Goal: Information Seeking & Learning: Learn about a topic

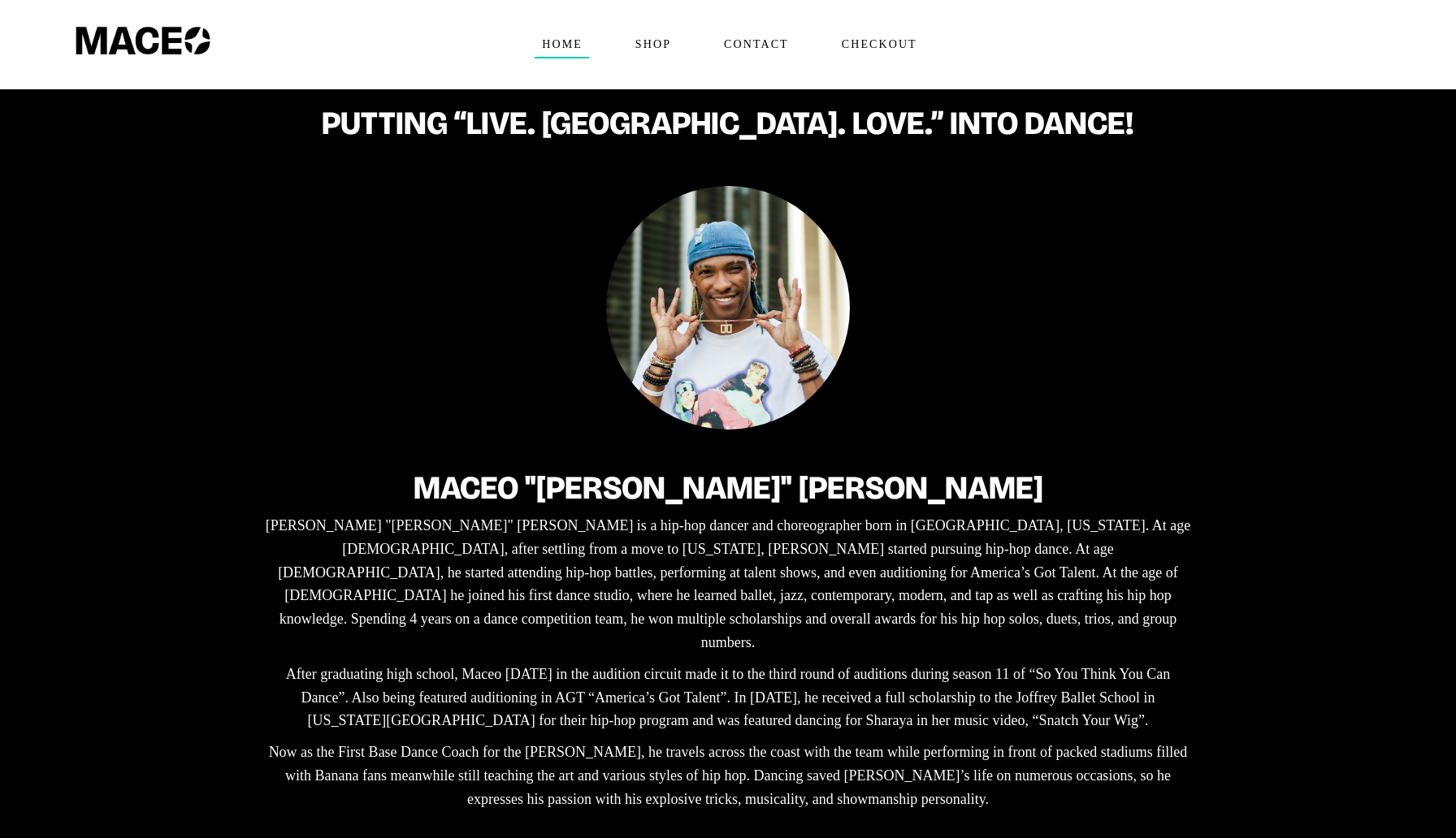
scroll to position [216, 0]
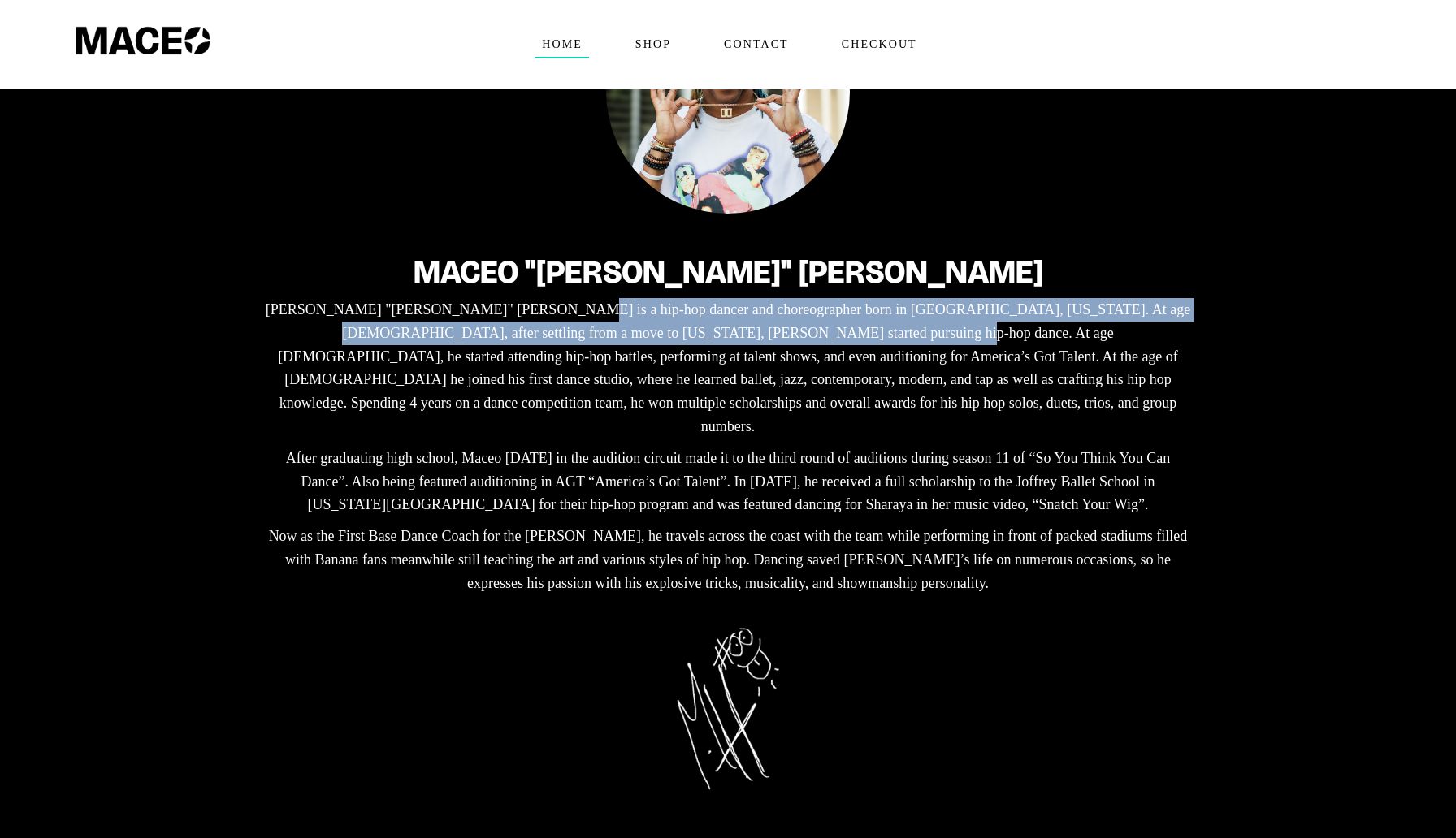
drag, startPoint x: 478, startPoint y: 313, endPoint x: 639, endPoint y: 342, distance: 163.6
click at [639, 342] on p "[PERSON_NAME] "[PERSON_NAME]" [PERSON_NAME] is a hip-hop dancer and choreograph…" at bounding box center [728, 368] width 934 height 141
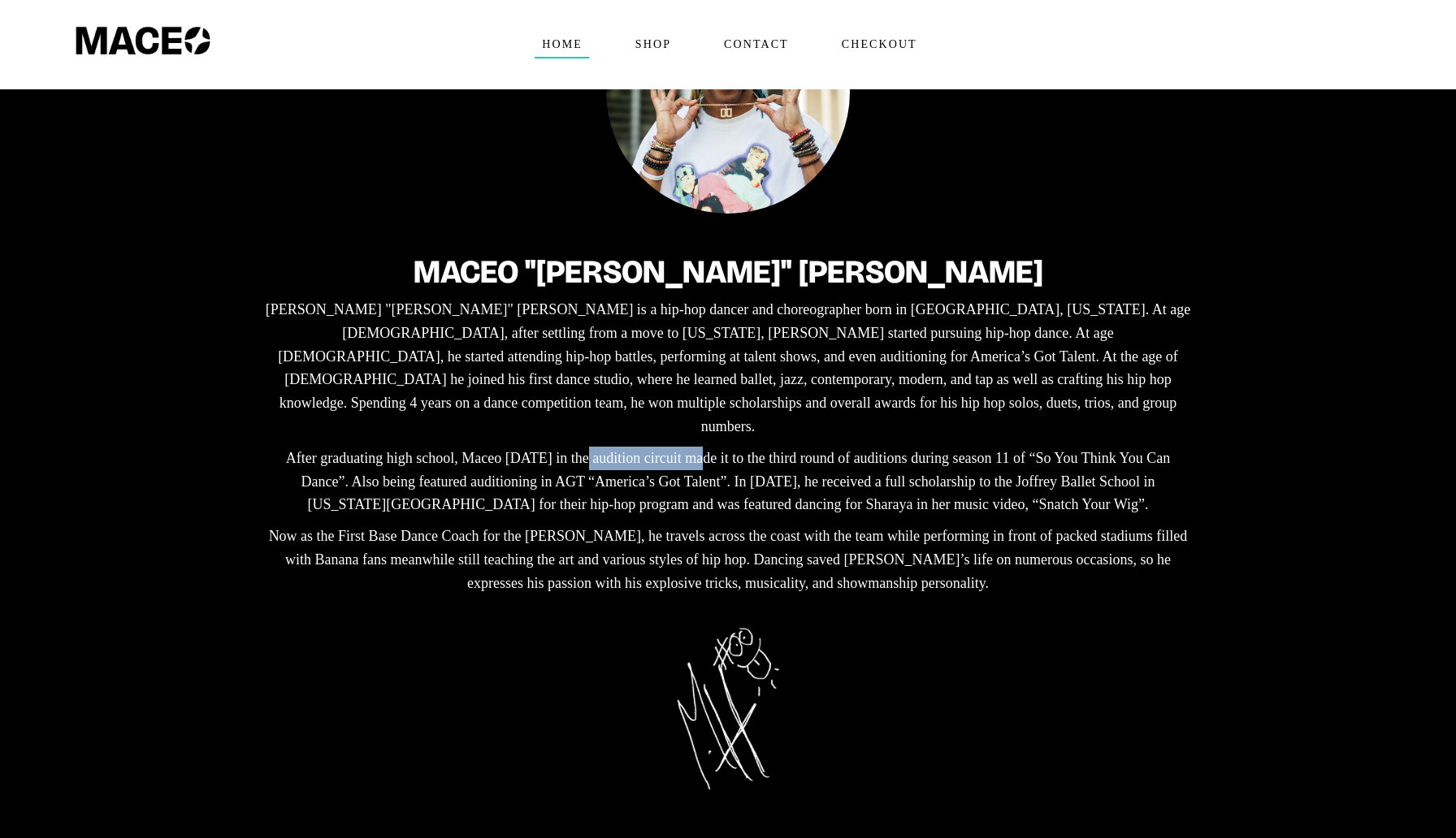
drag, startPoint x: 520, startPoint y: 414, endPoint x: 627, endPoint y: 412, distance: 107.0
click at [627, 447] on p "After graduating high school, Maceo [DATE] in the audition circuit made it to t…" at bounding box center [728, 481] width 934 height 70
drag, startPoint x: 365, startPoint y: 491, endPoint x: 573, endPoint y: 480, distance: 208.3
click at [573, 525] on p "Now as the First Base Dance Coach for the [PERSON_NAME], he travels across the …" at bounding box center [728, 559] width 934 height 70
click at [652, 474] on div "Maceo "[PERSON_NAME]" [PERSON_NAME] "[PERSON_NAME]" [PERSON_NAME] is a hip-hop …" at bounding box center [728, 417] width 934 height 374
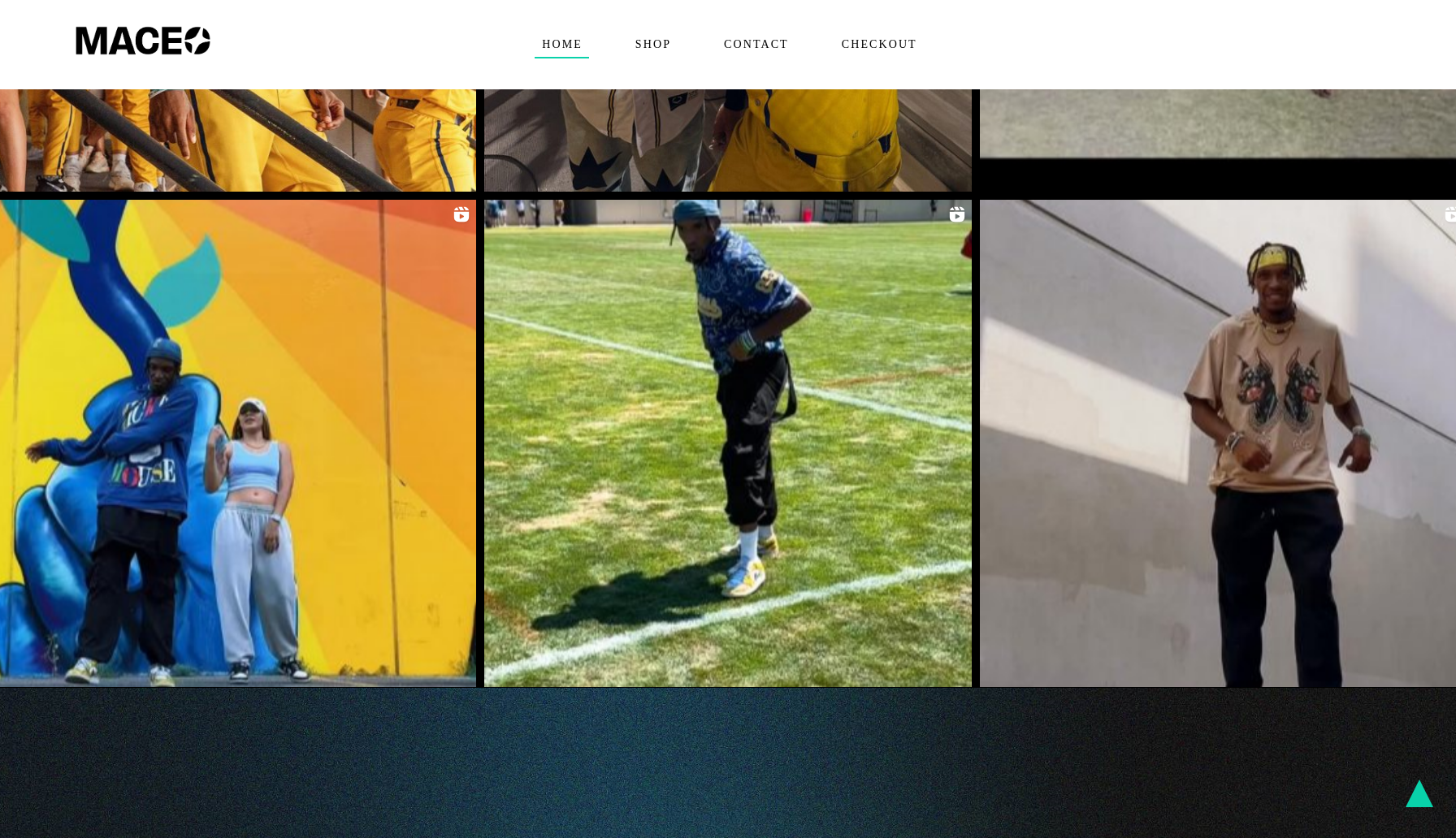
scroll to position [3477, 0]
